Goal: Use online tool/utility: Utilize a website feature to perform a specific function

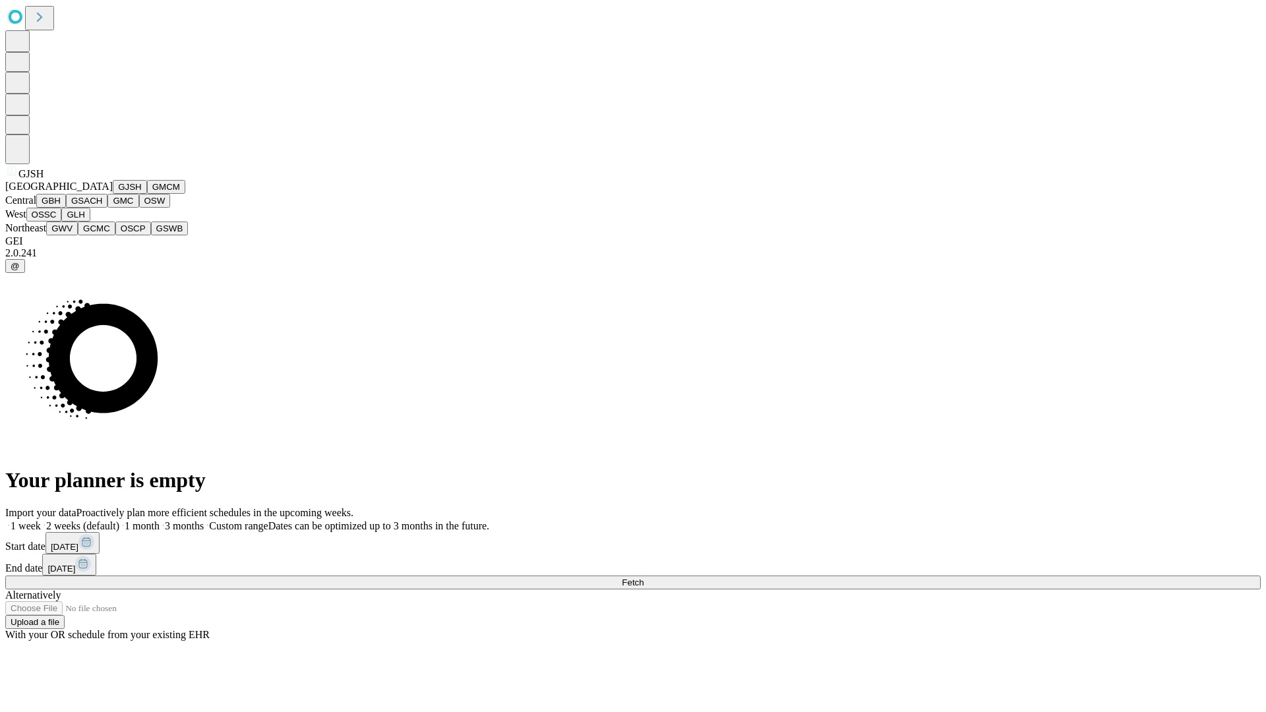
click at [113, 194] on button "GJSH" at bounding box center [130, 187] width 34 height 14
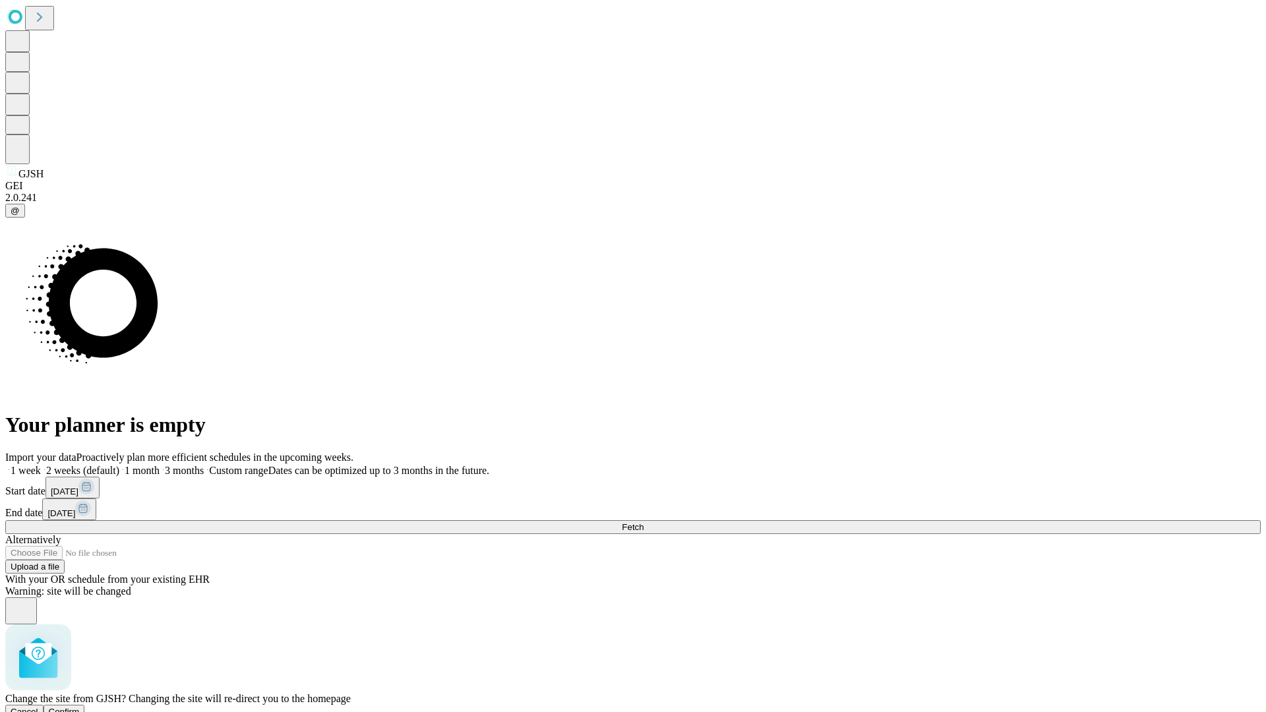
click at [80, 707] on span "Confirm" at bounding box center [64, 712] width 31 height 10
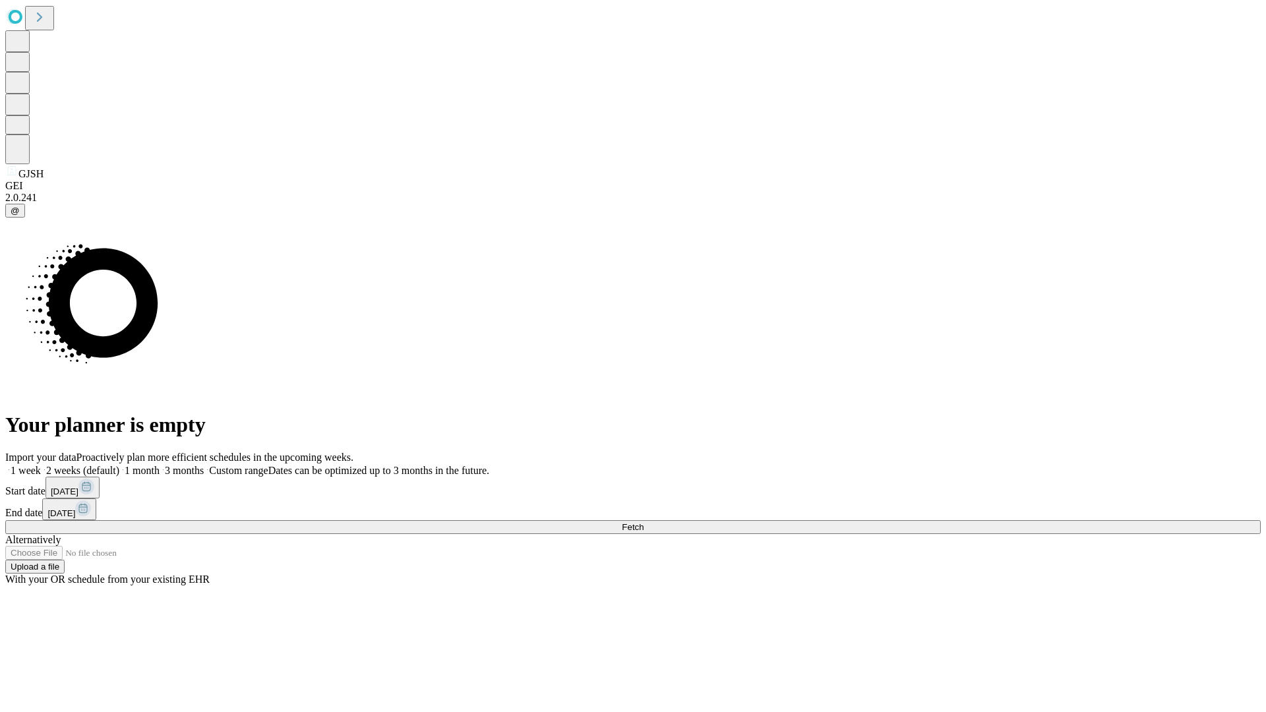
click at [41, 465] on label "1 week" at bounding box center [23, 470] width 36 height 11
click at [644, 522] on span "Fetch" at bounding box center [633, 527] width 22 height 10
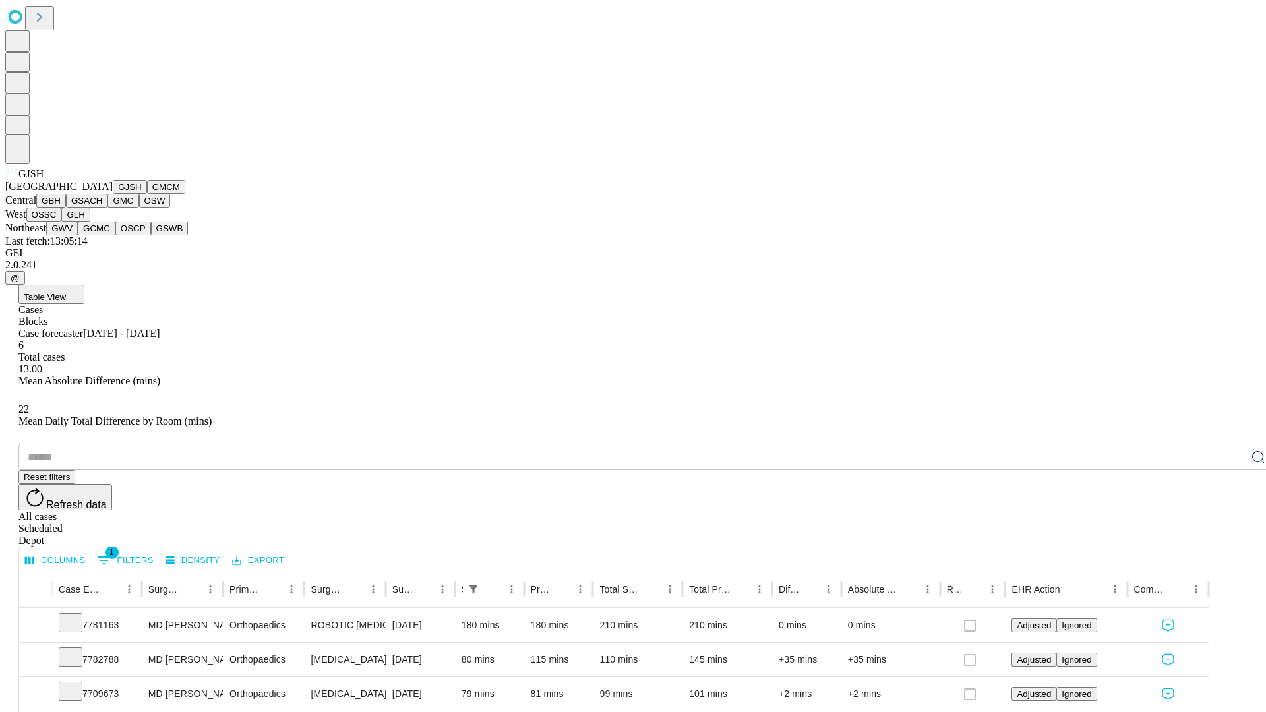
click at [147, 194] on button "GMCM" at bounding box center [166, 187] width 38 height 14
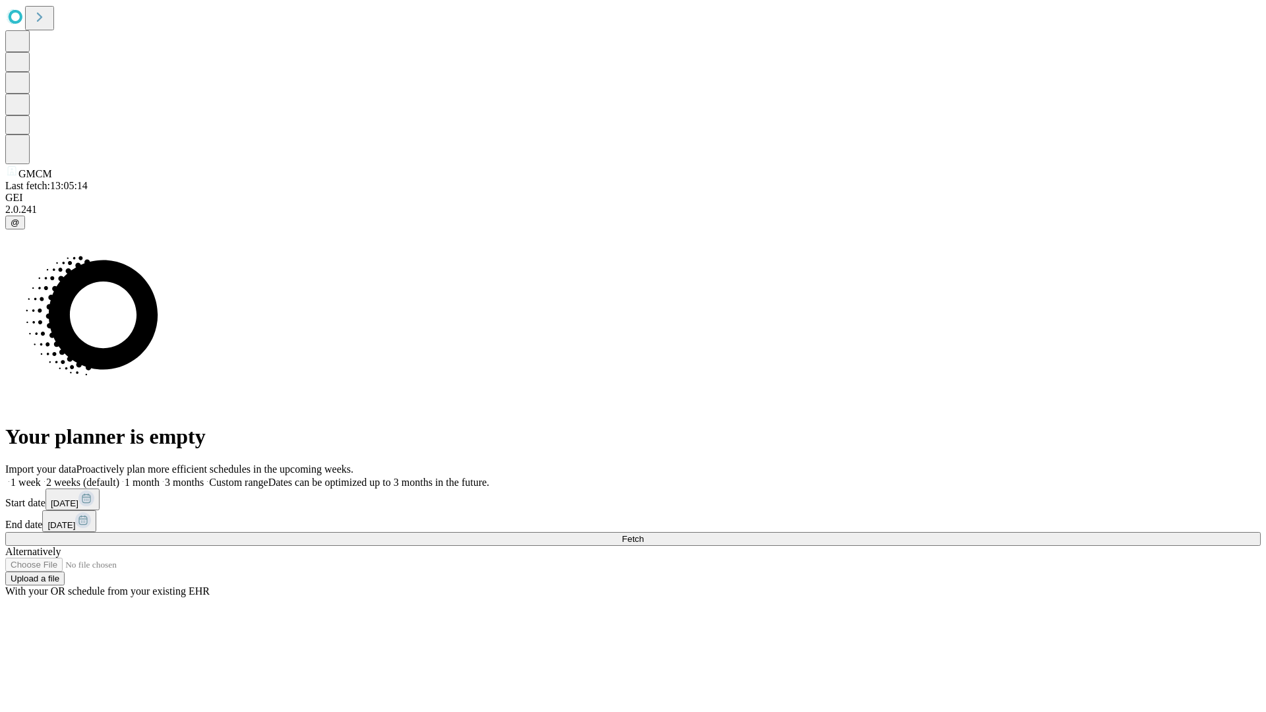
click at [41, 477] on label "1 week" at bounding box center [23, 482] width 36 height 11
click at [644, 534] on span "Fetch" at bounding box center [633, 539] width 22 height 10
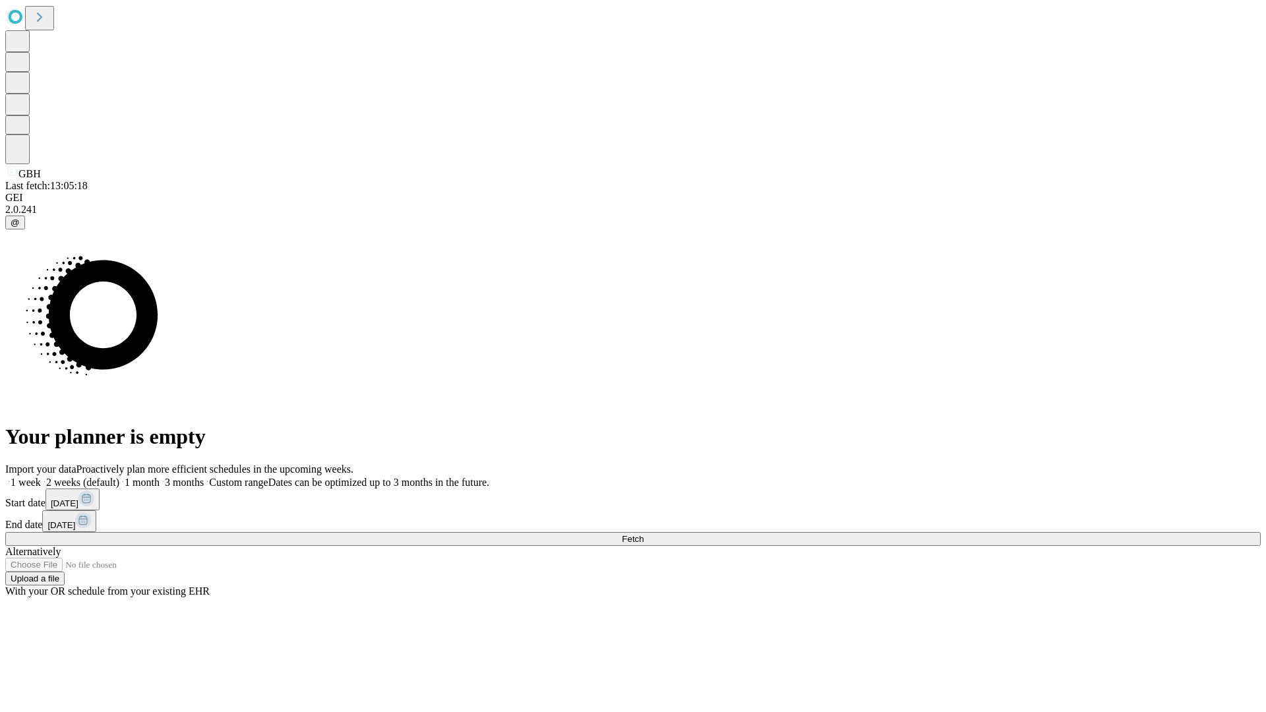
click at [41, 477] on label "1 week" at bounding box center [23, 482] width 36 height 11
click at [644, 534] on span "Fetch" at bounding box center [633, 539] width 22 height 10
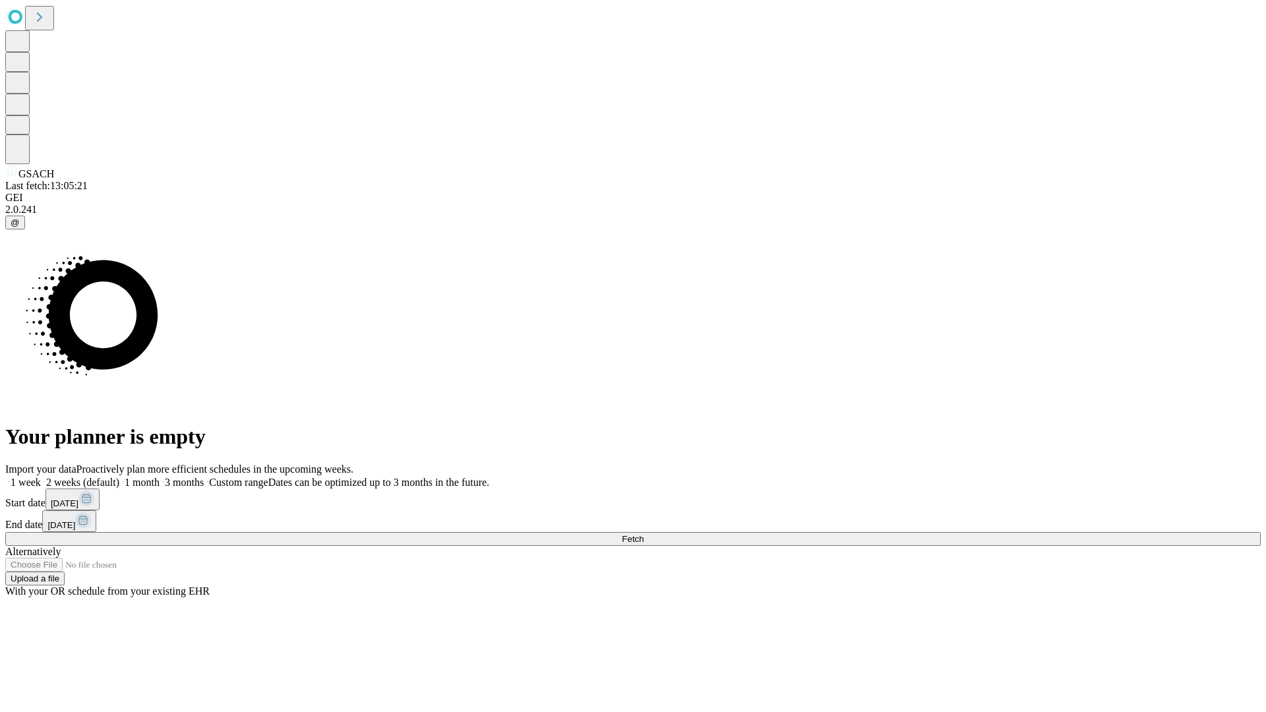
click at [41, 477] on label "1 week" at bounding box center [23, 482] width 36 height 11
click at [644, 534] on span "Fetch" at bounding box center [633, 539] width 22 height 10
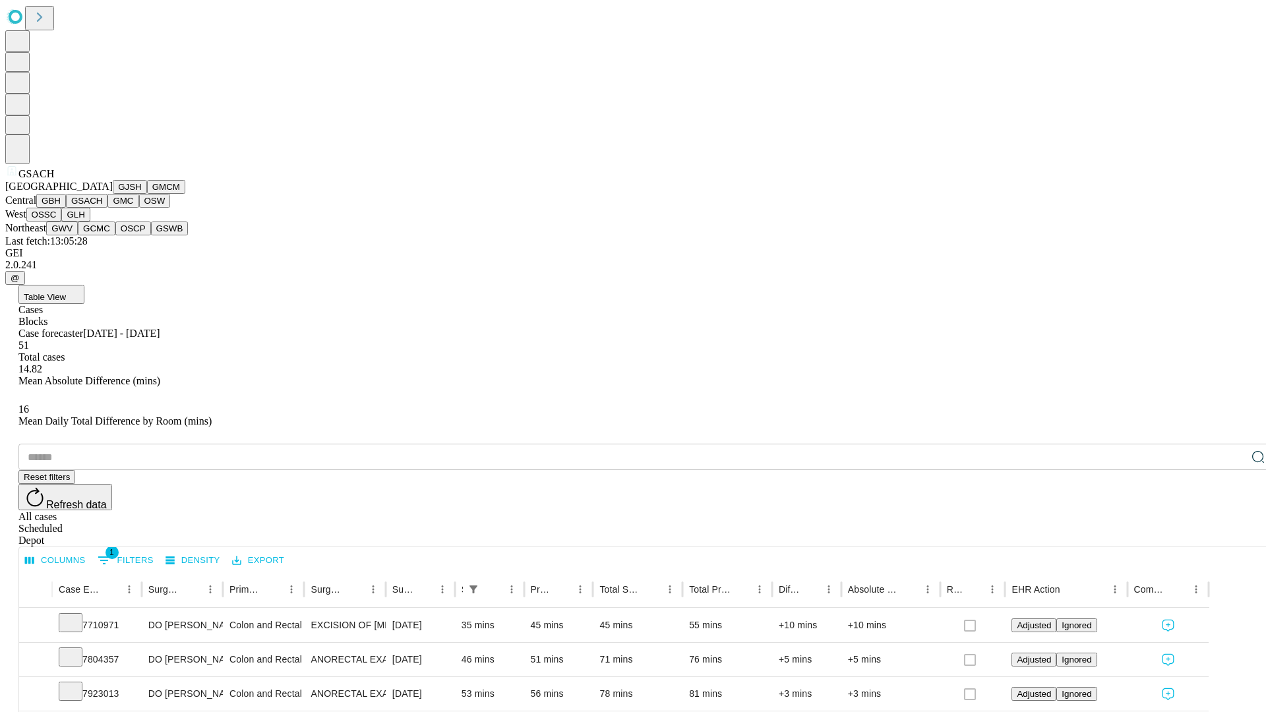
click at [108, 208] on button "GMC" at bounding box center [123, 201] width 31 height 14
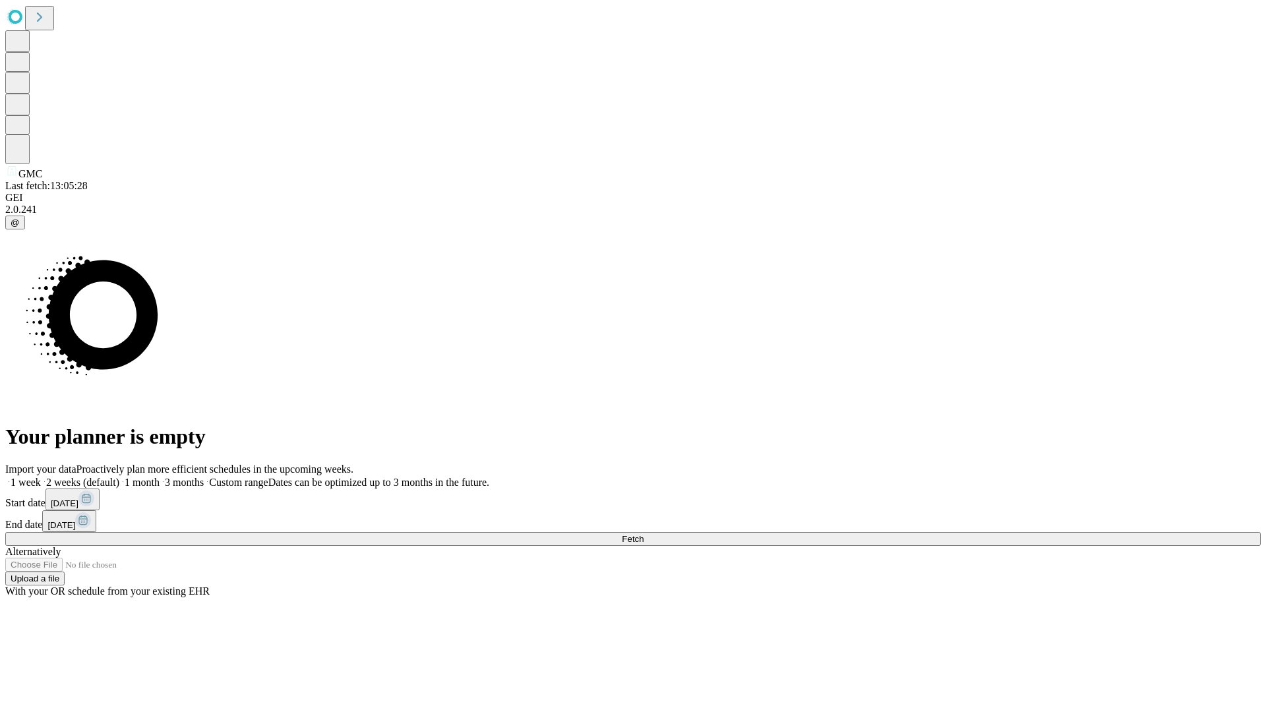
click at [41, 477] on label "1 week" at bounding box center [23, 482] width 36 height 11
click at [644, 534] on span "Fetch" at bounding box center [633, 539] width 22 height 10
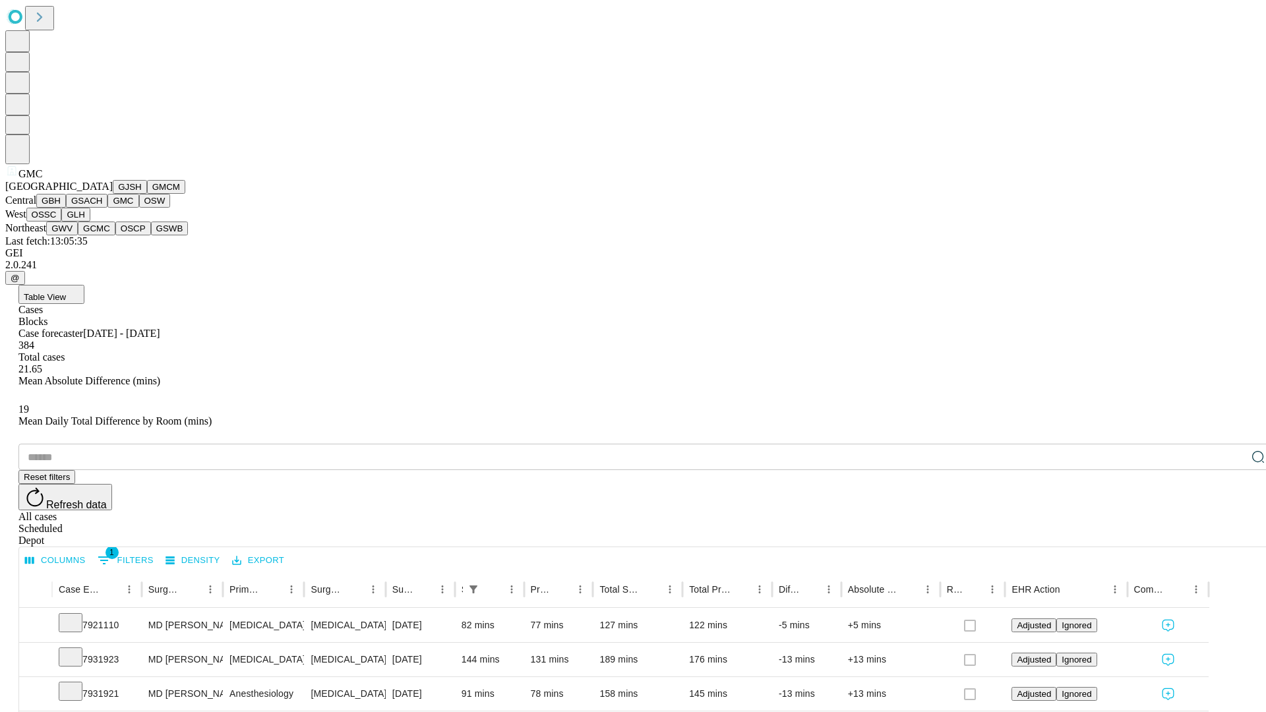
click at [139, 208] on button "OSW" at bounding box center [155, 201] width 32 height 14
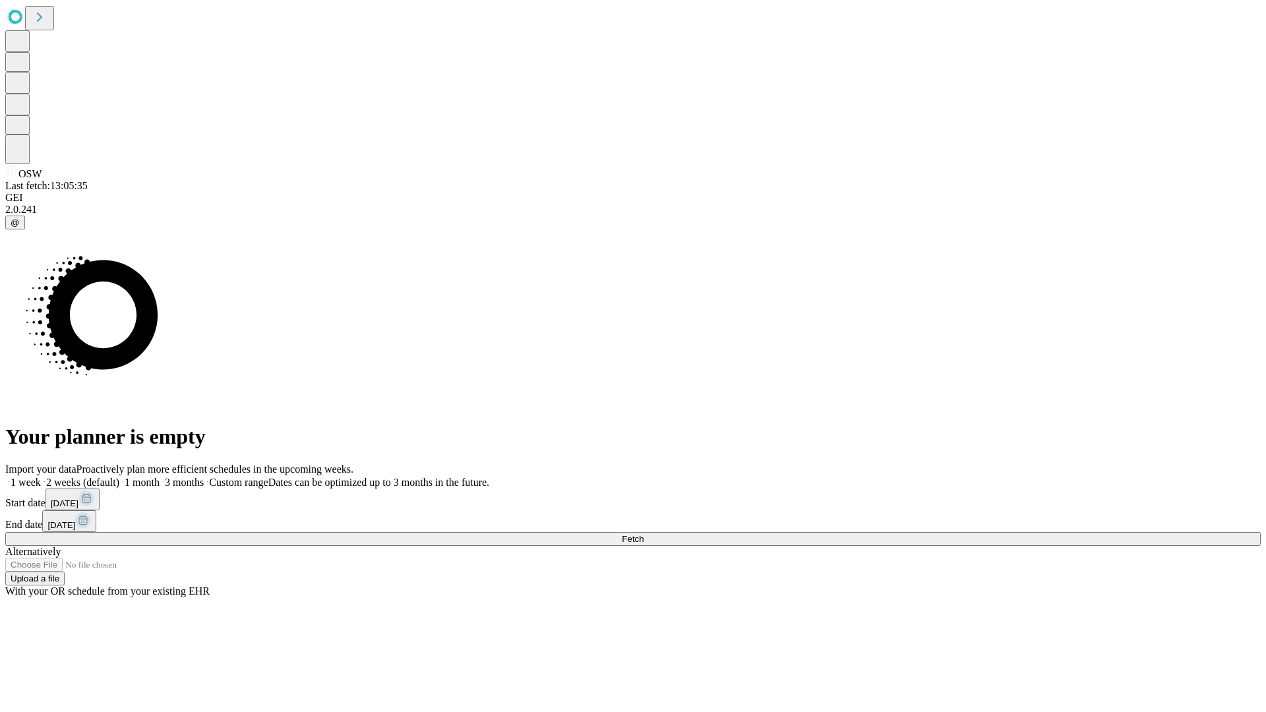
click at [41, 477] on label "1 week" at bounding box center [23, 482] width 36 height 11
click at [644, 534] on span "Fetch" at bounding box center [633, 539] width 22 height 10
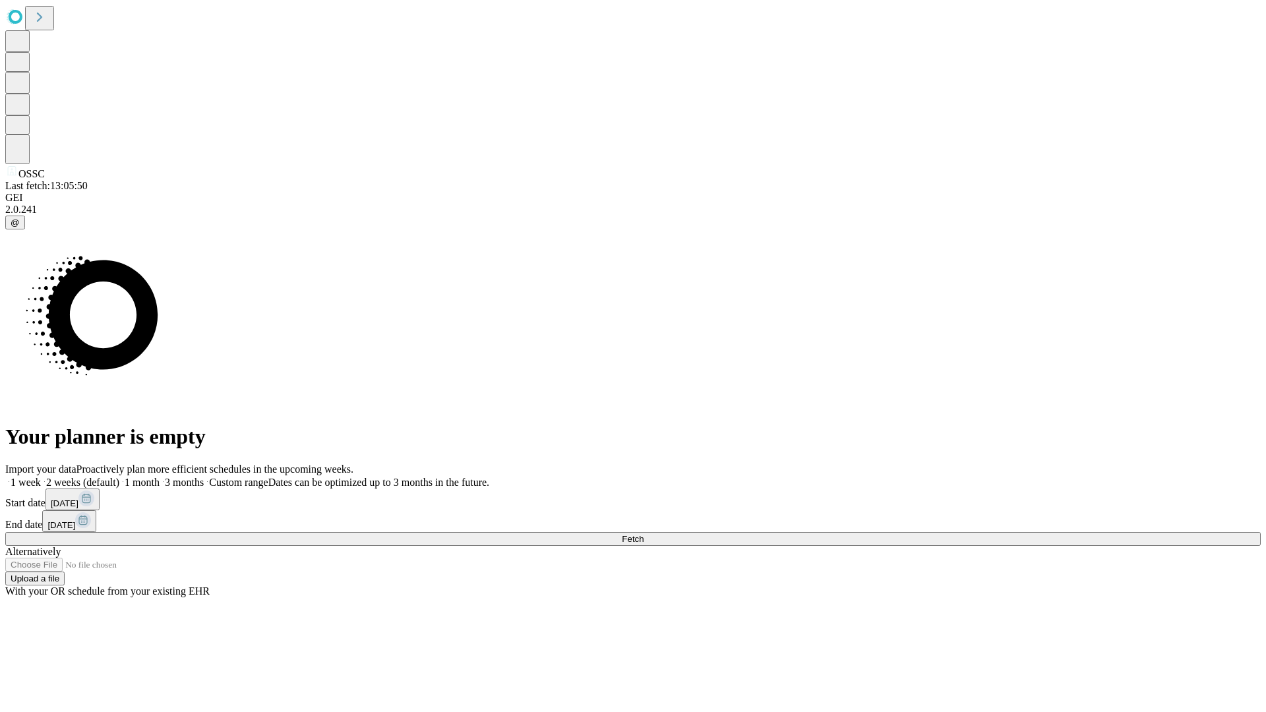
click at [41, 477] on label "1 week" at bounding box center [23, 482] width 36 height 11
click at [644, 534] on span "Fetch" at bounding box center [633, 539] width 22 height 10
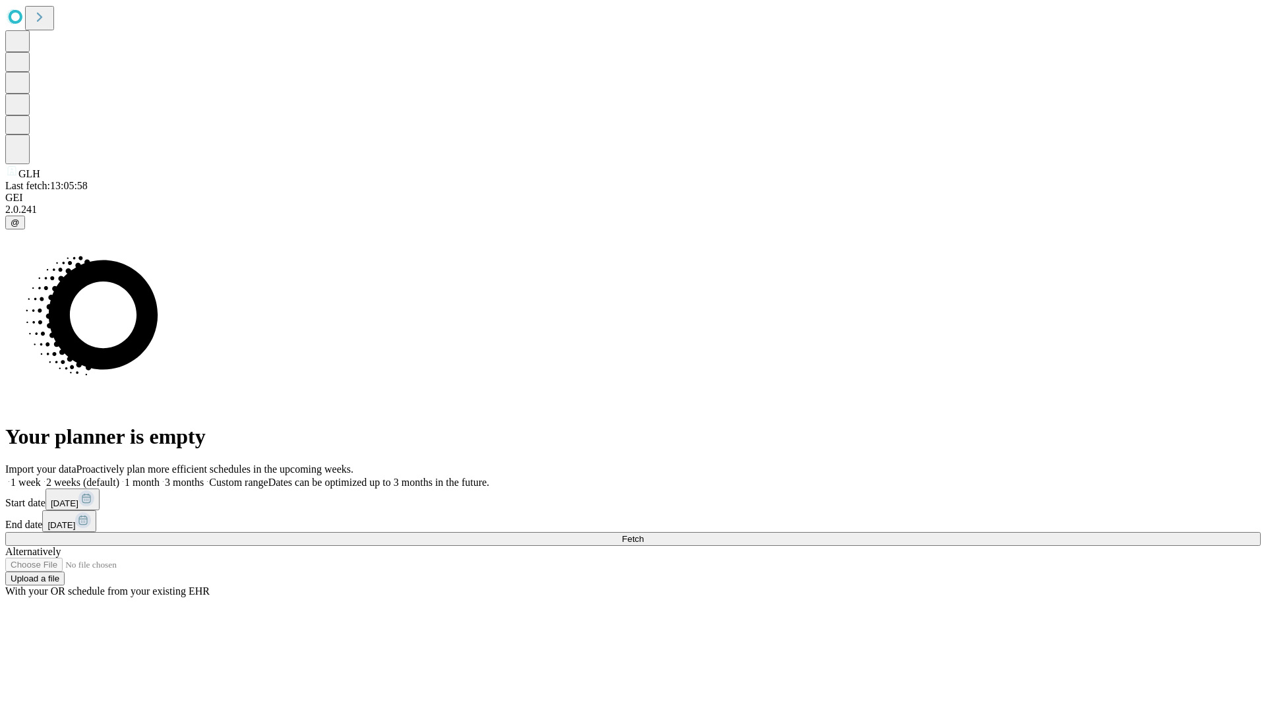
click at [41, 477] on label "1 week" at bounding box center [23, 482] width 36 height 11
click at [644, 534] on span "Fetch" at bounding box center [633, 539] width 22 height 10
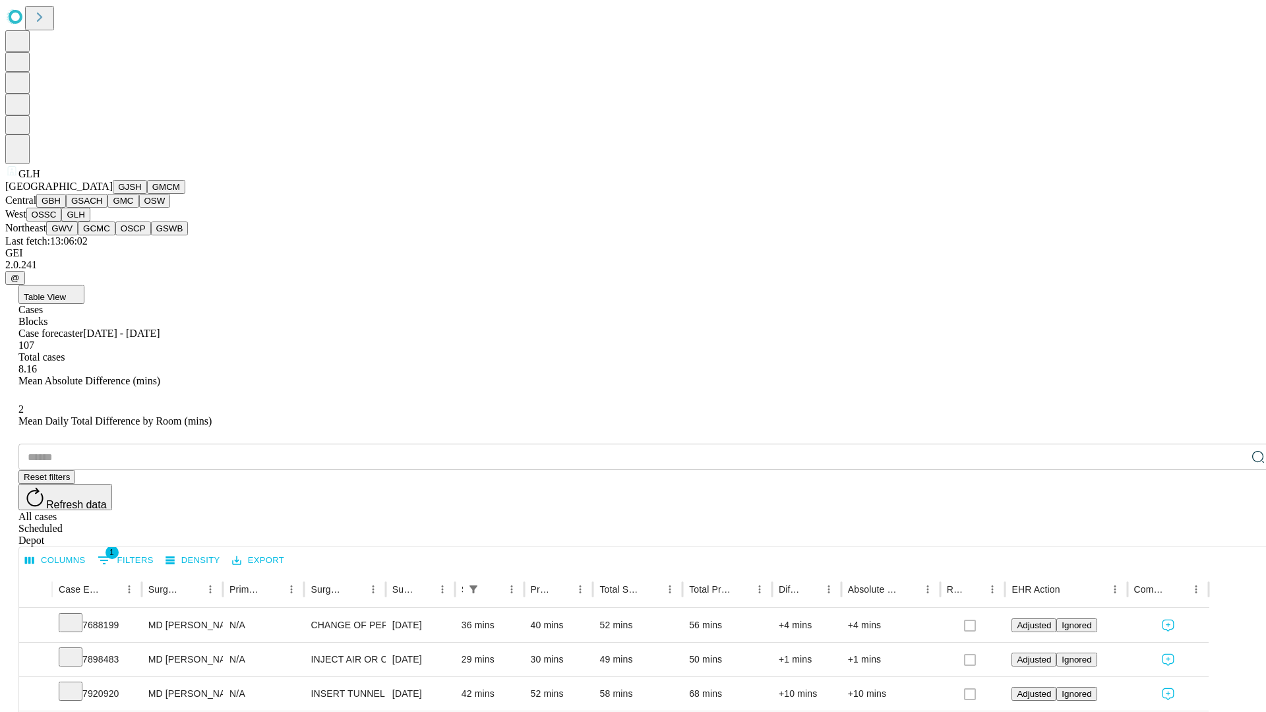
click at [78, 235] on button "GWV" at bounding box center [62, 229] width 32 height 14
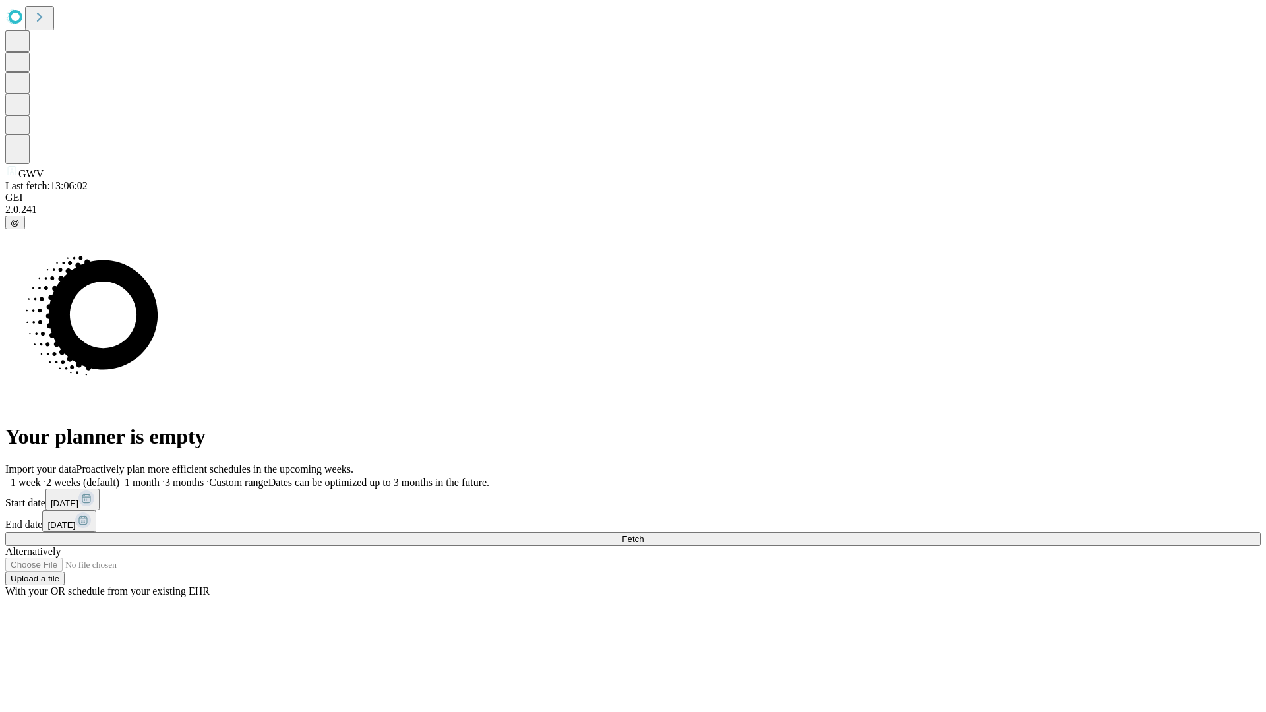
click at [41, 477] on label "1 week" at bounding box center [23, 482] width 36 height 11
click at [644, 534] on span "Fetch" at bounding box center [633, 539] width 22 height 10
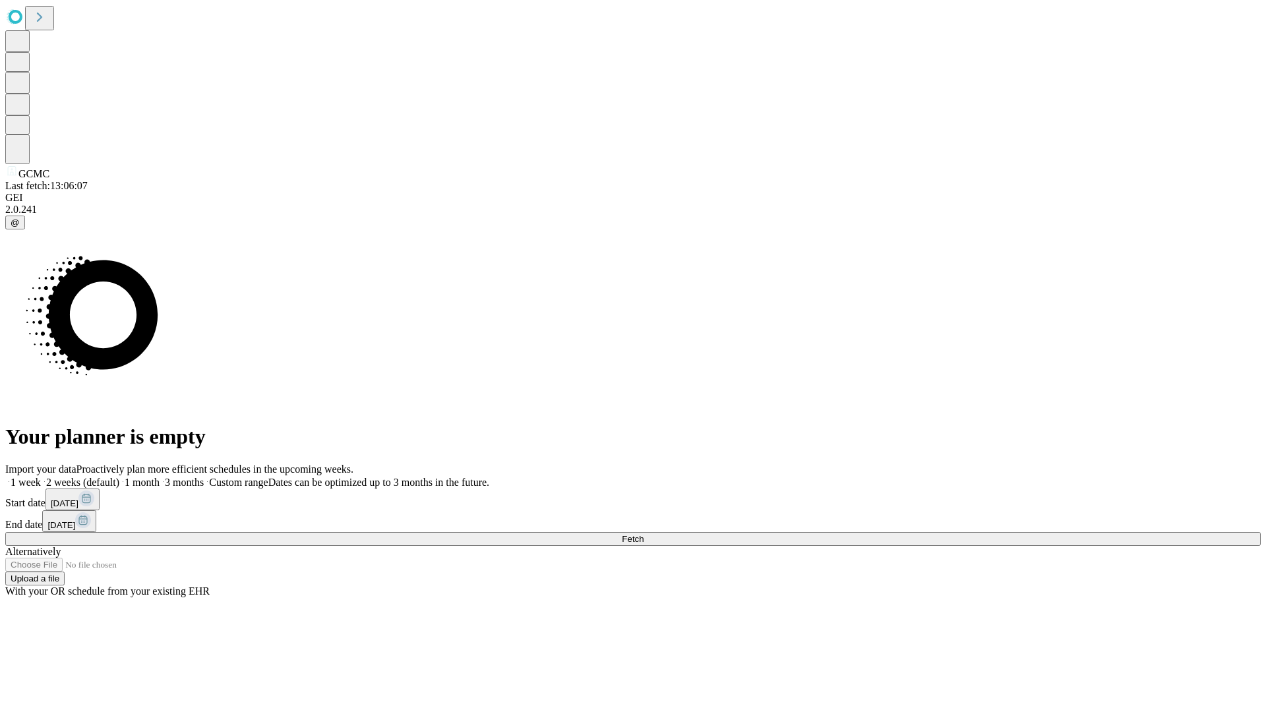
click at [41, 477] on label "1 week" at bounding box center [23, 482] width 36 height 11
click at [644, 534] on span "Fetch" at bounding box center [633, 539] width 22 height 10
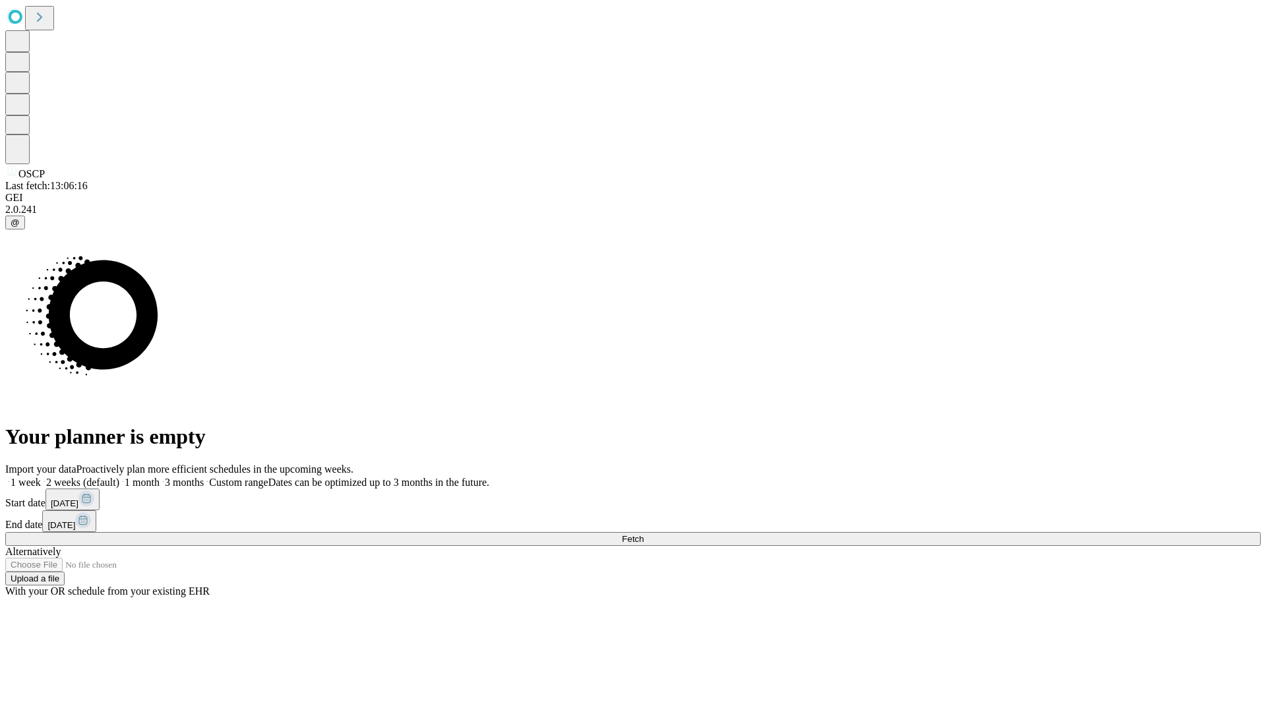
click at [41, 477] on label "1 week" at bounding box center [23, 482] width 36 height 11
click at [644, 534] on span "Fetch" at bounding box center [633, 539] width 22 height 10
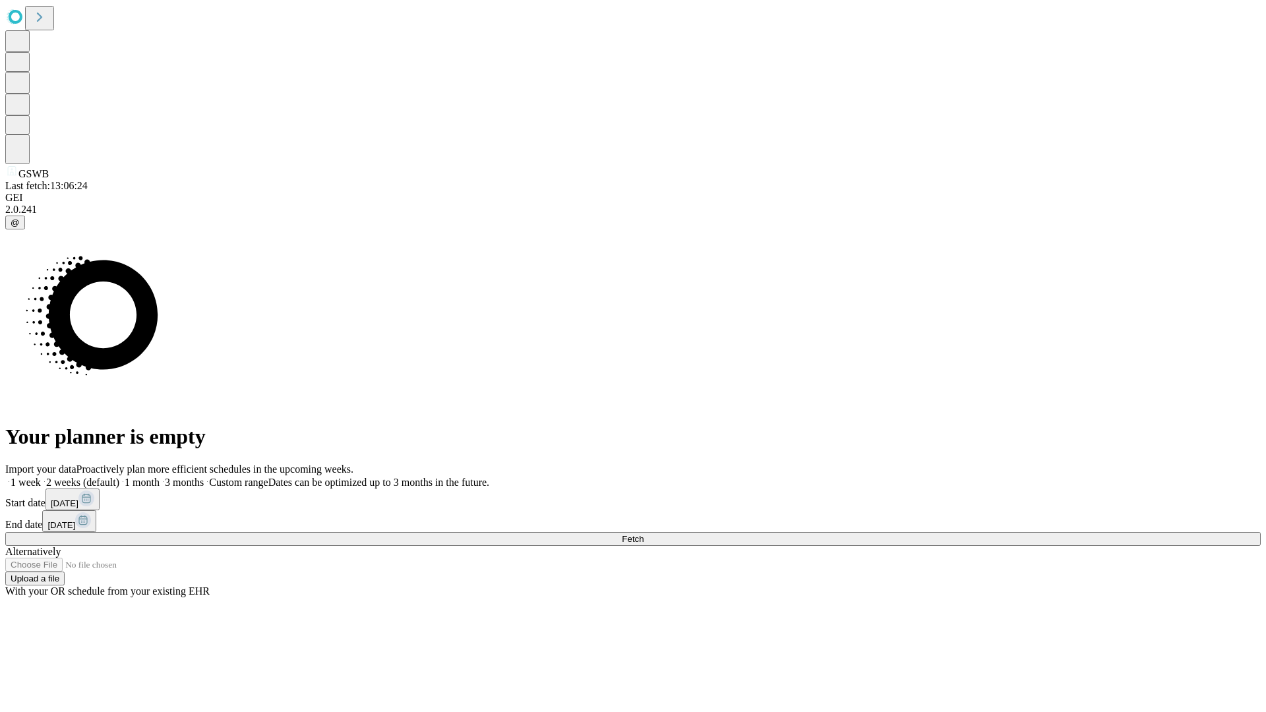
click at [41, 477] on label "1 week" at bounding box center [23, 482] width 36 height 11
click at [644, 534] on span "Fetch" at bounding box center [633, 539] width 22 height 10
